Goal: Task Accomplishment & Management: Complete application form

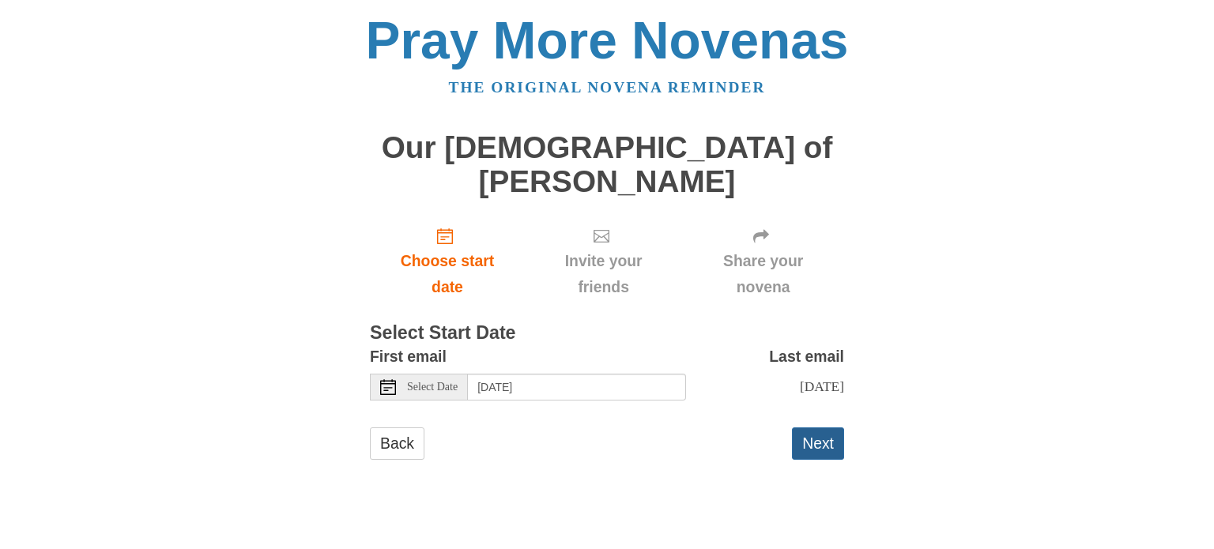
click at [820, 427] on button "Next" at bounding box center [818, 443] width 52 height 32
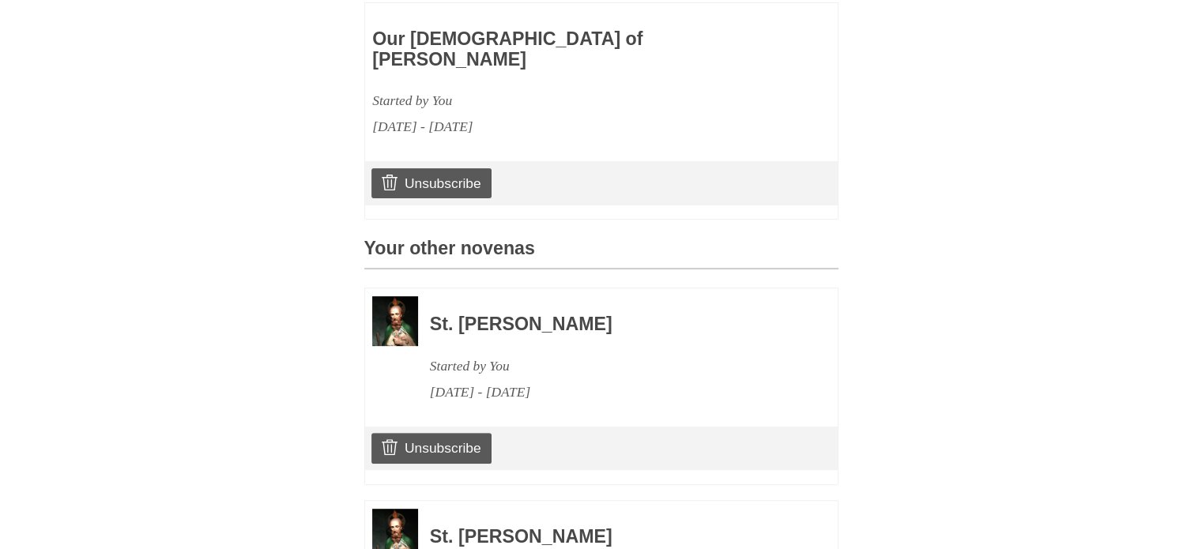
scroll to position [732, 0]
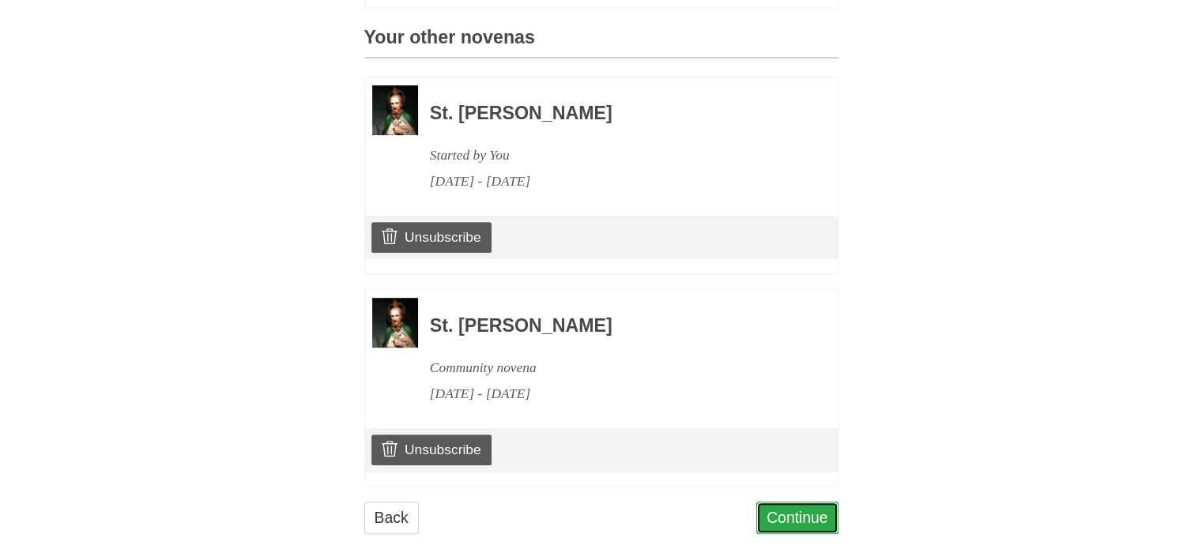
click at [819, 502] on link "Continue" at bounding box center [797, 518] width 82 height 32
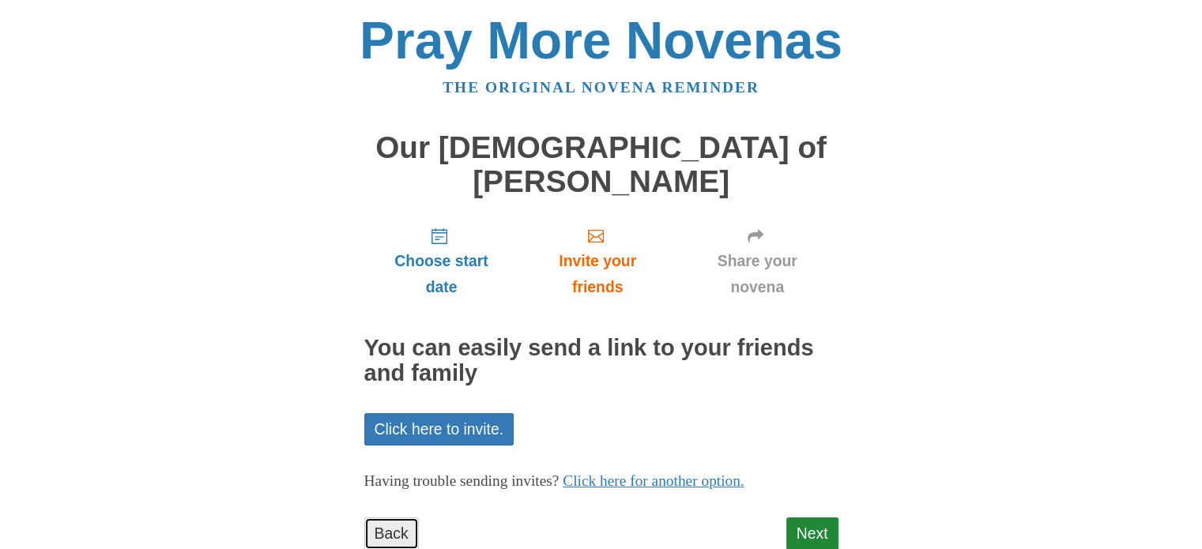
click at [403, 518] on link "Back" at bounding box center [391, 534] width 55 height 32
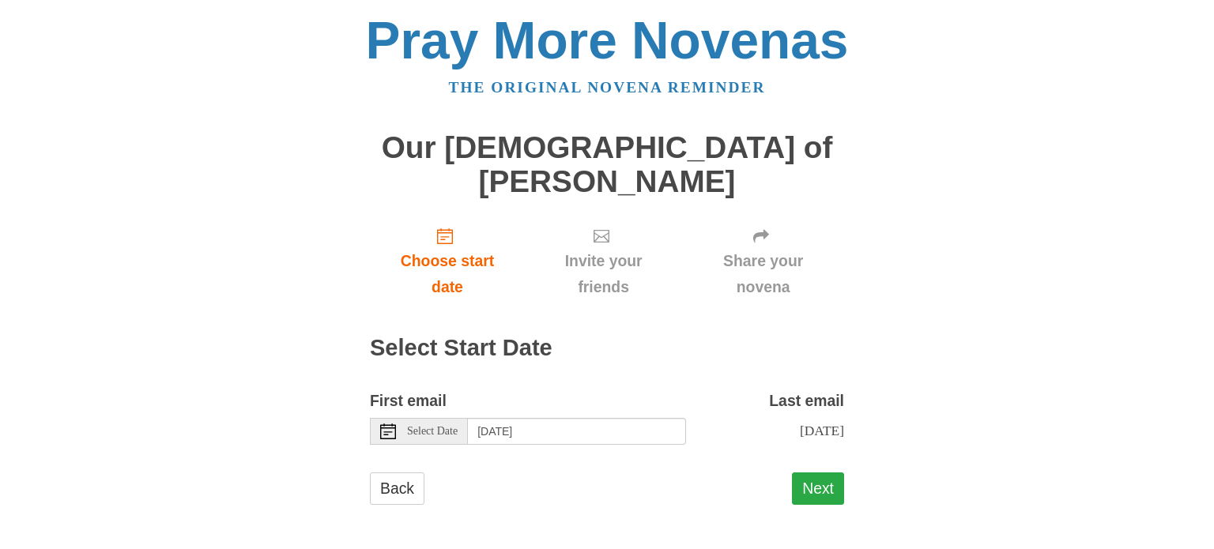
click at [827, 473] on button "Next" at bounding box center [818, 489] width 52 height 32
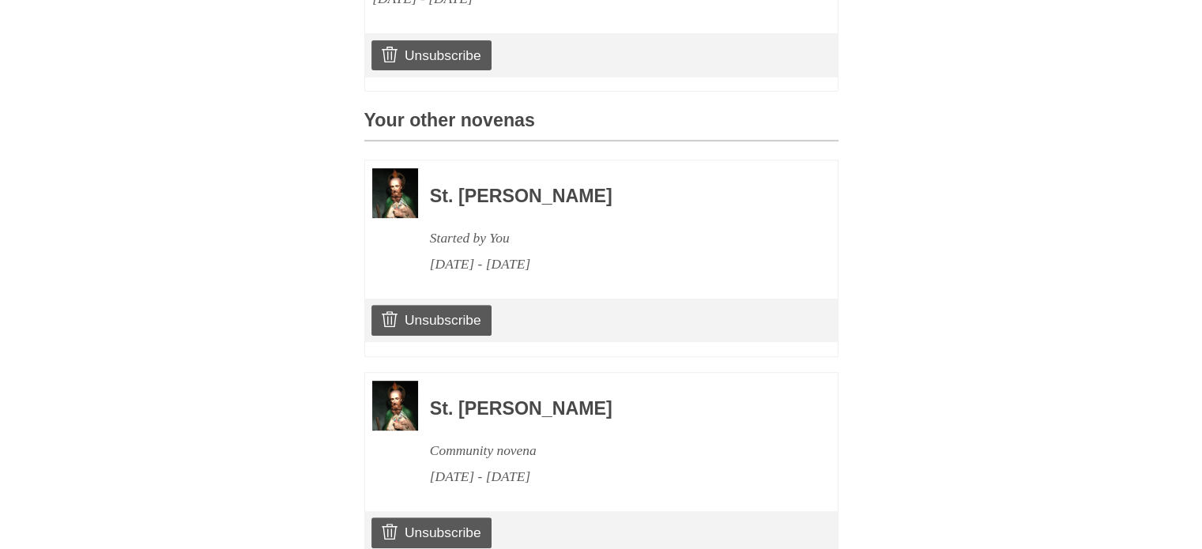
scroll to position [732, 0]
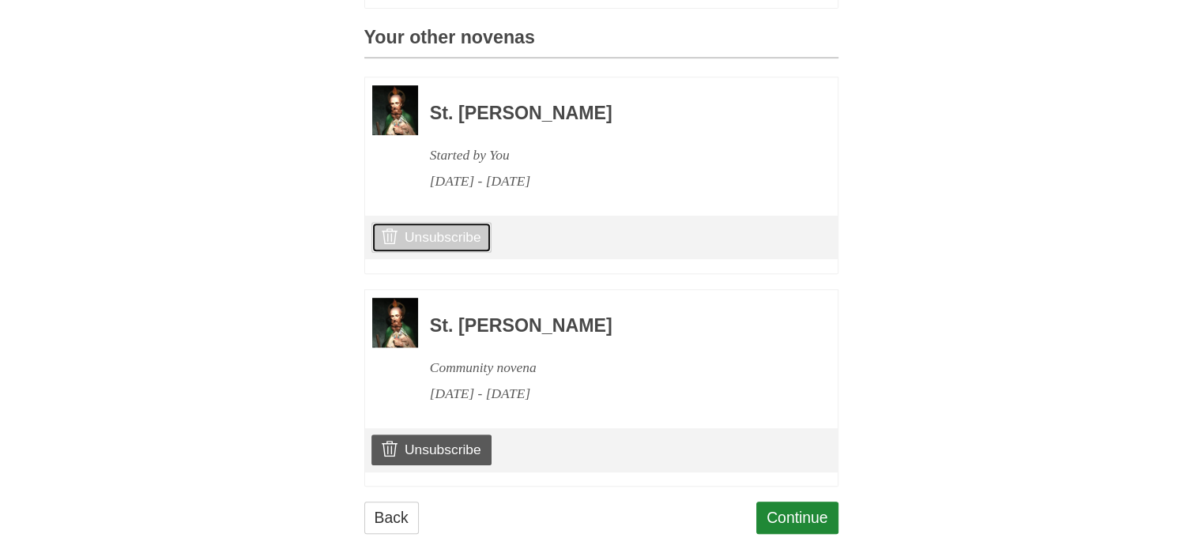
click at [453, 222] on link "Unsubscribe" at bounding box center [430, 237] width 119 height 30
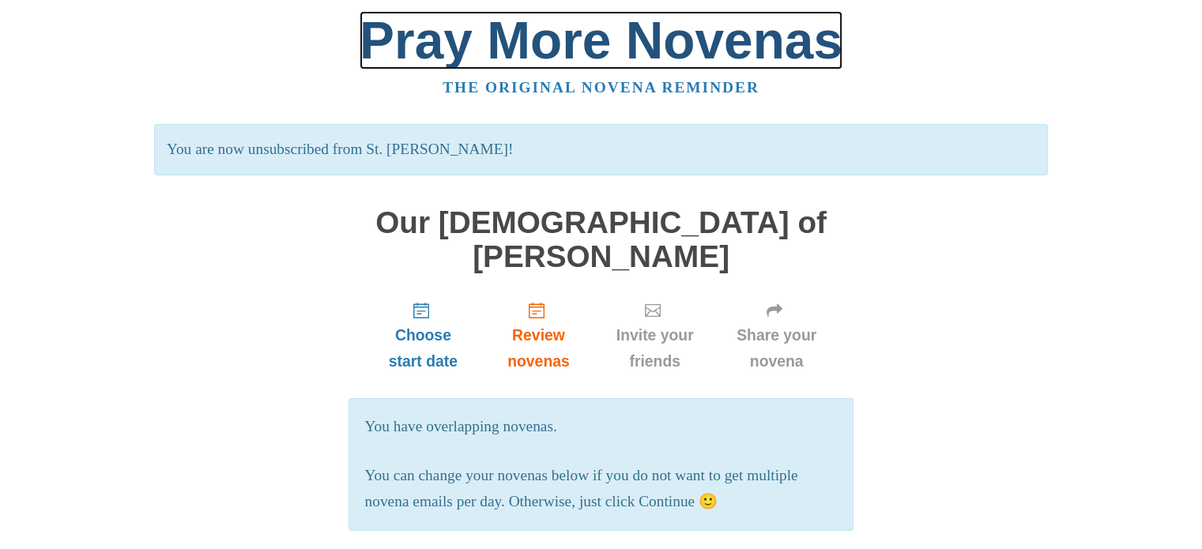
click at [450, 58] on link "Pray More Novenas" at bounding box center [601, 40] width 483 height 58
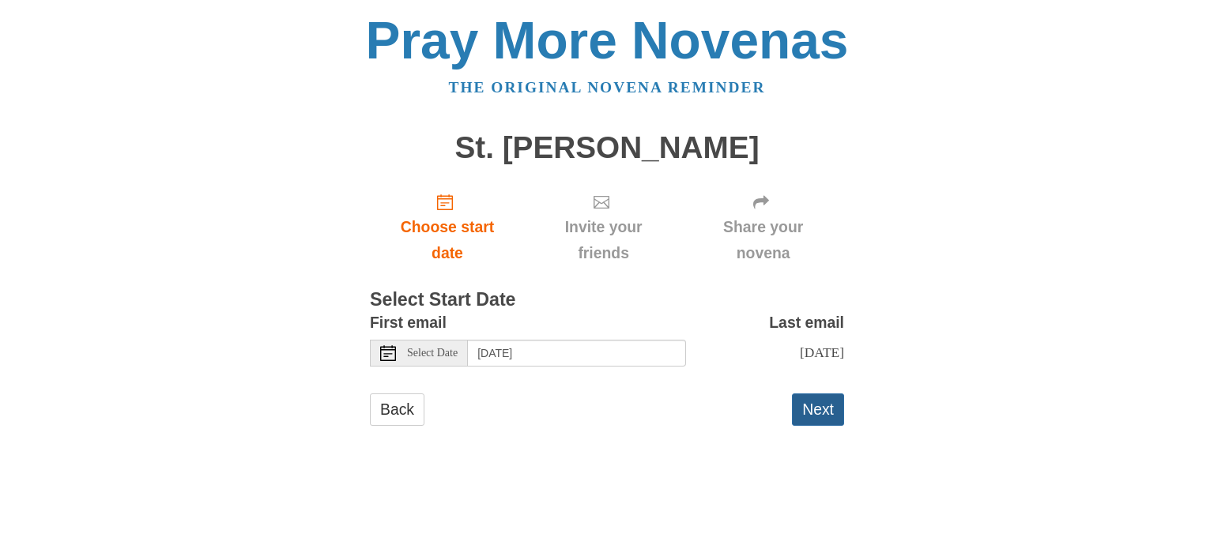
click at [805, 412] on button "Next" at bounding box center [818, 410] width 52 height 32
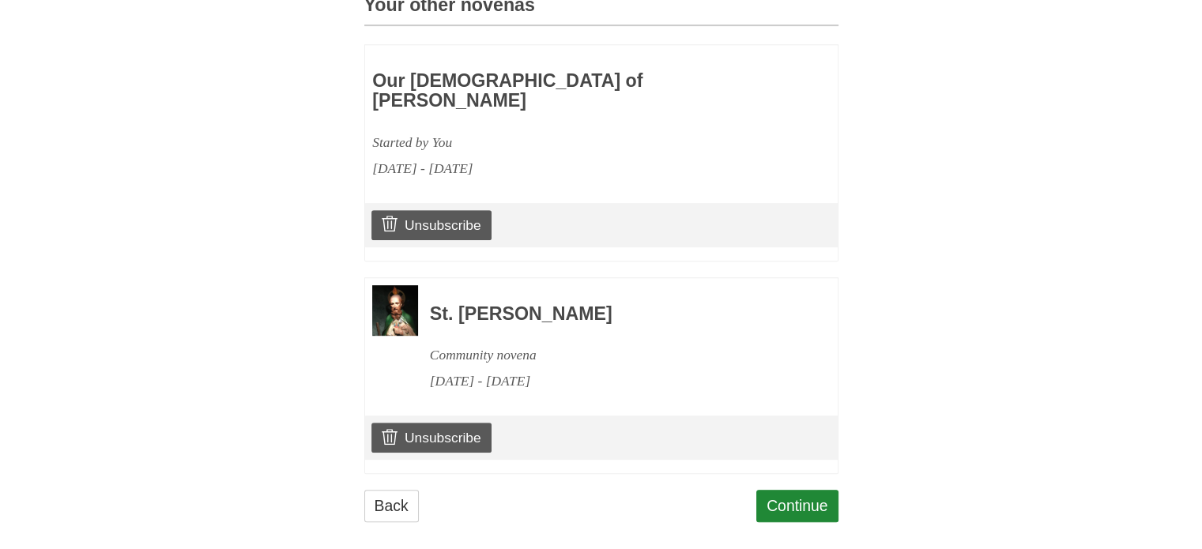
scroll to position [732, 0]
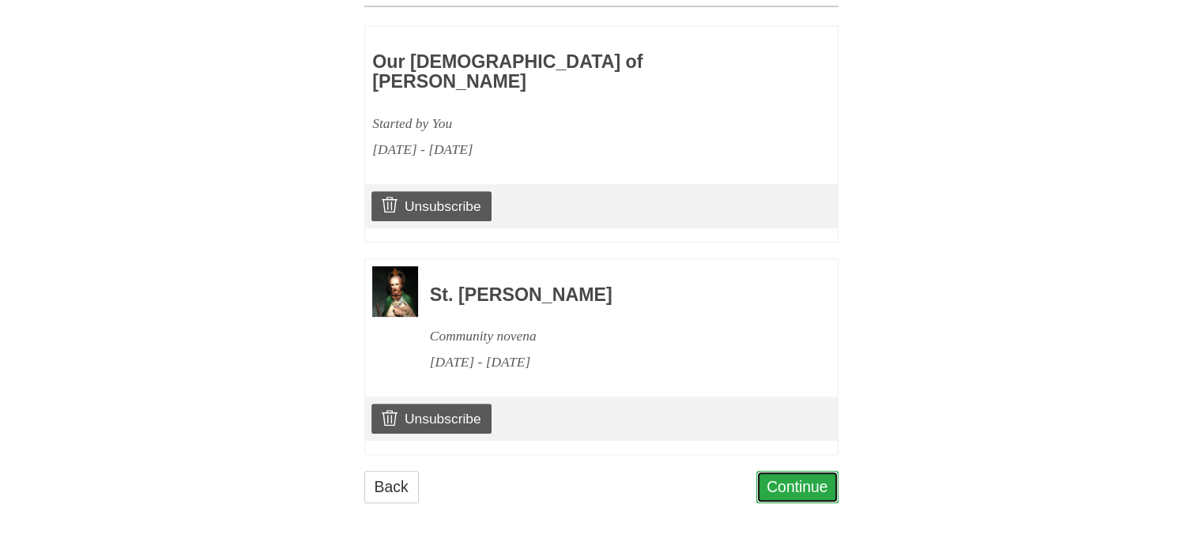
click at [810, 489] on link "Continue" at bounding box center [797, 487] width 82 height 32
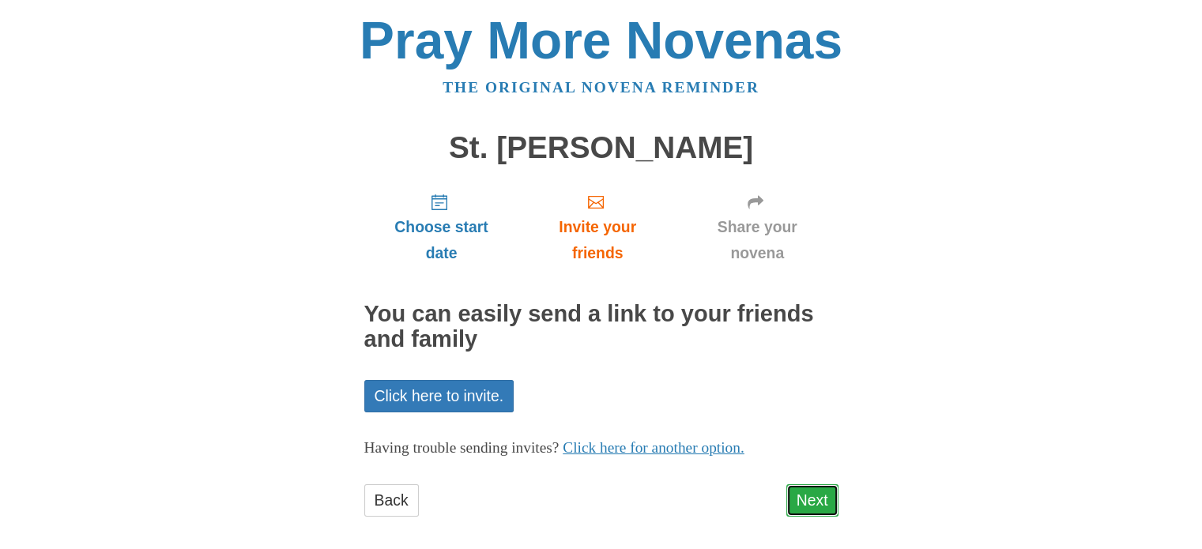
click at [807, 506] on link "Next" at bounding box center [812, 500] width 52 height 32
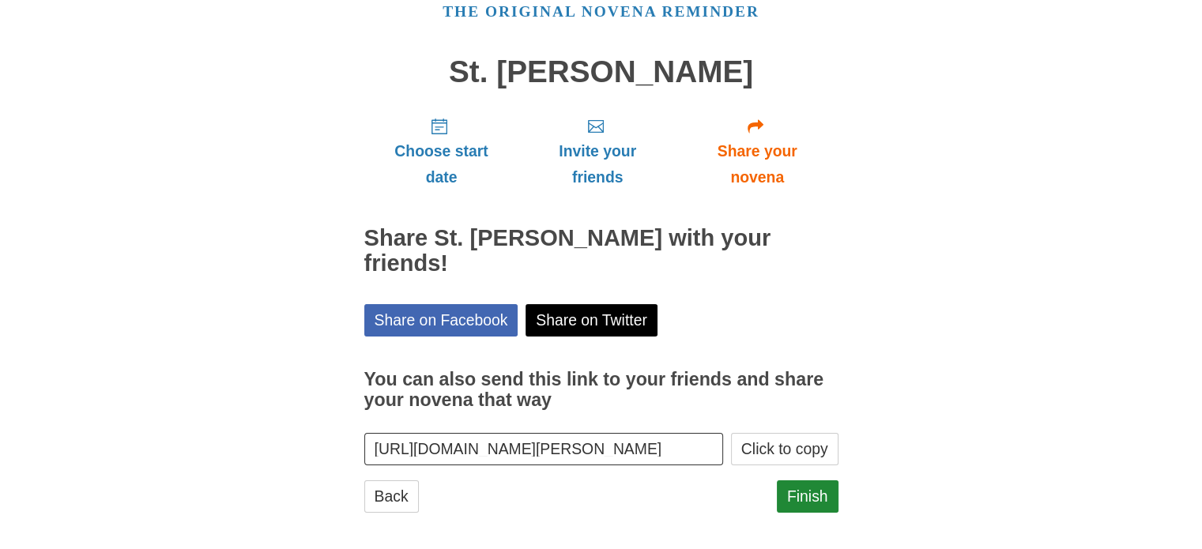
scroll to position [85, 0]
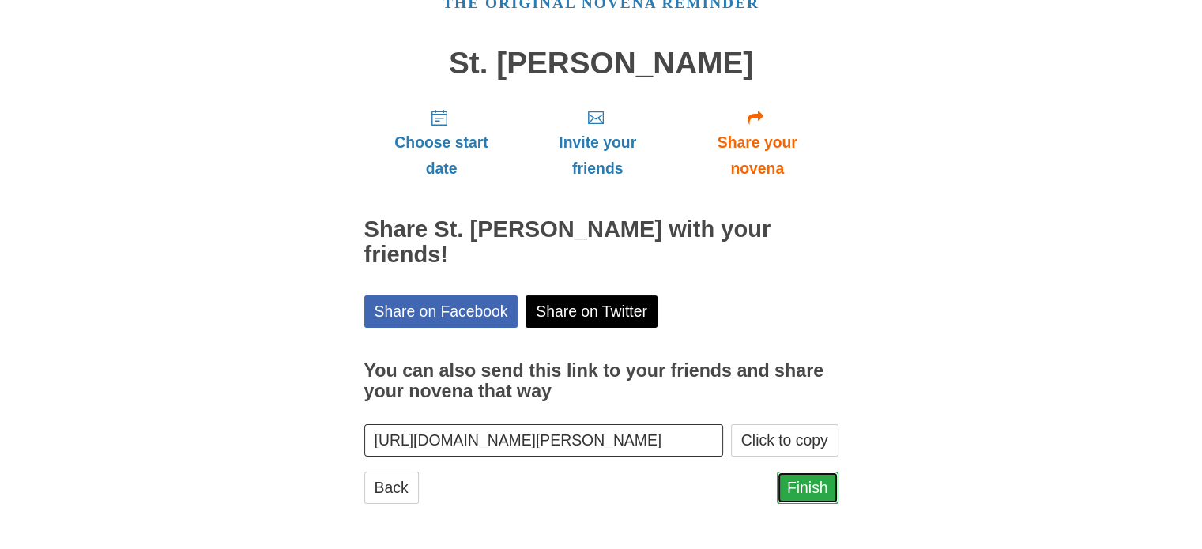
click at [809, 499] on link "Finish" at bounding box center [808, 488] width 62 height 32
